Goal: Task Accomplishment & Management: Complete application form

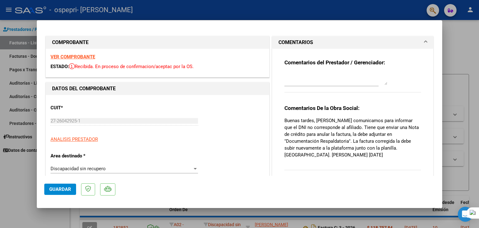
scroll to position [42, 0]
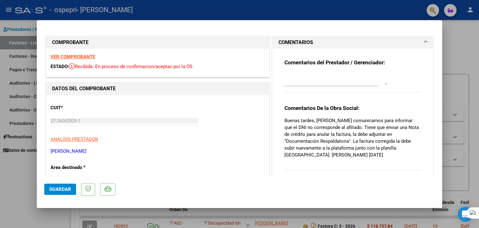
click at [452, 33] on div at bounding box center [239, 114] width 479 height 228
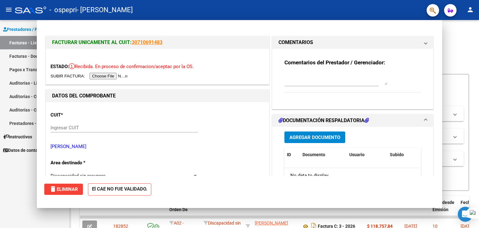
type input "$ 0,00"
click at [452, 33] on div "Video tutorial PRESTADORES -> Listado de CPBTs Emitidos por Prestadores / Prove…" at bounding box center [274, 141] width 389 height 222
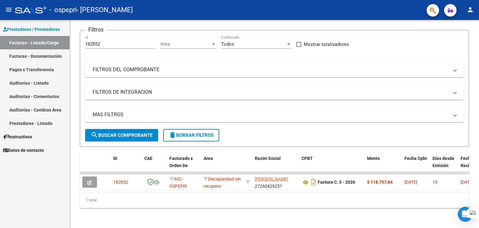
scroll to position [48, 0]
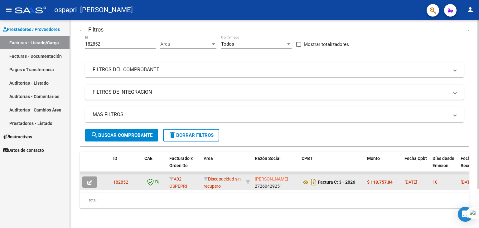
click at [120, 179] on span "182852" at bounding box center [120, 181] width 15 height 5
click at [93, 176] on button "button" at bounding box center [89, 181] width 15 height 11
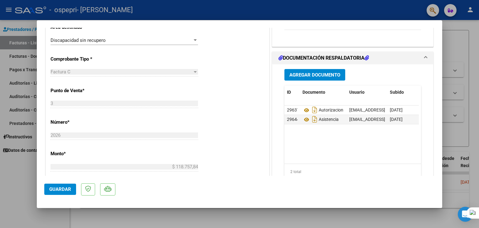
scroll to position [143, 0]
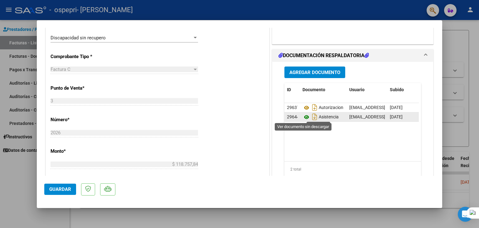
click at [304, 116] on icon at bounding box center [307, 116] width 8 height 7
